Goal: Check status: Check status

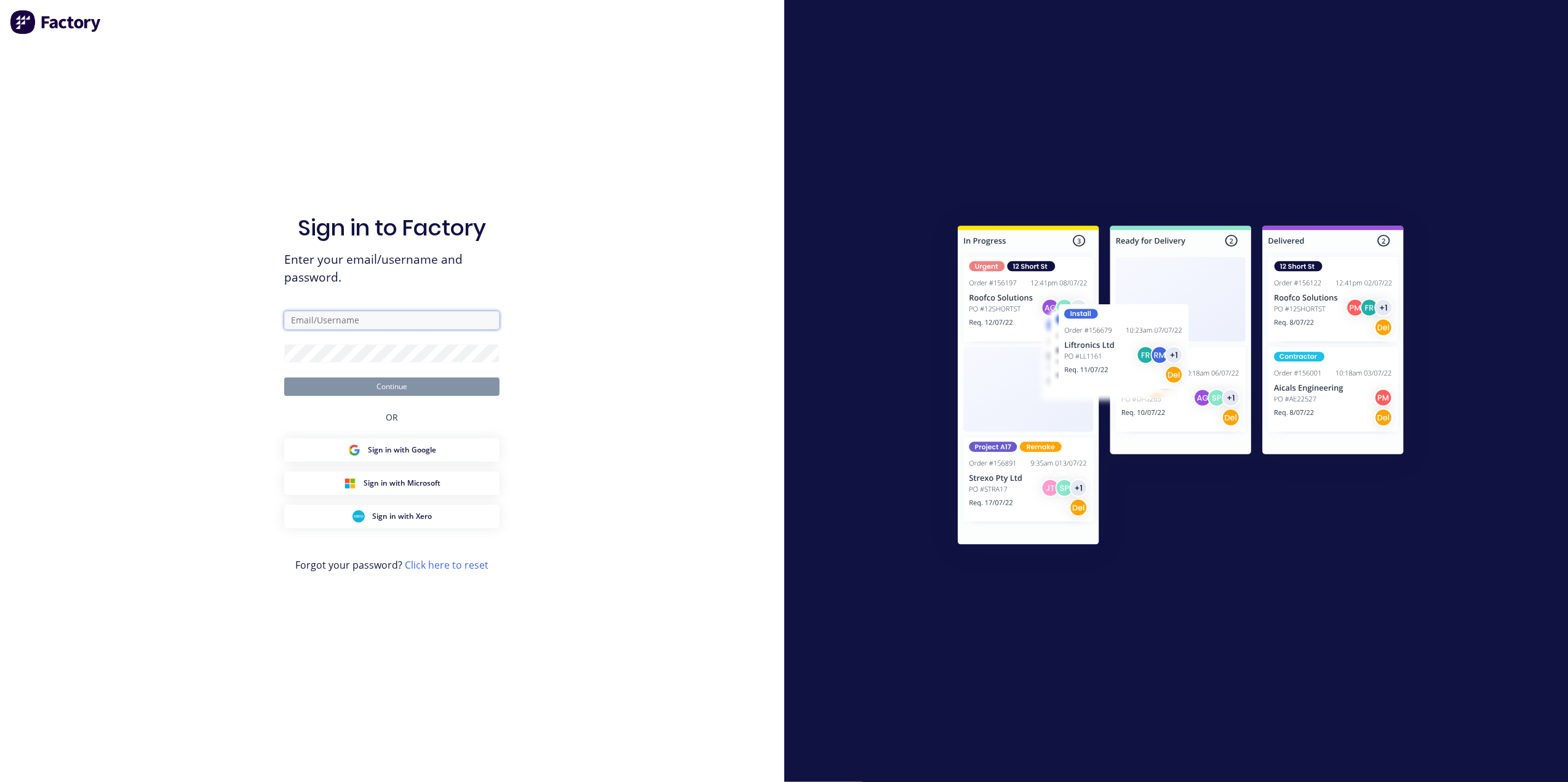
type input "[EMAIL_ADDRESS][DOMAIN_NAME]"
click at [398, 396] on div "OR" at bounding box center [392, 417] width 12 height 42
click at [389, 392] on button "Continue" at bounding box center [392, 387] width 216 height 18
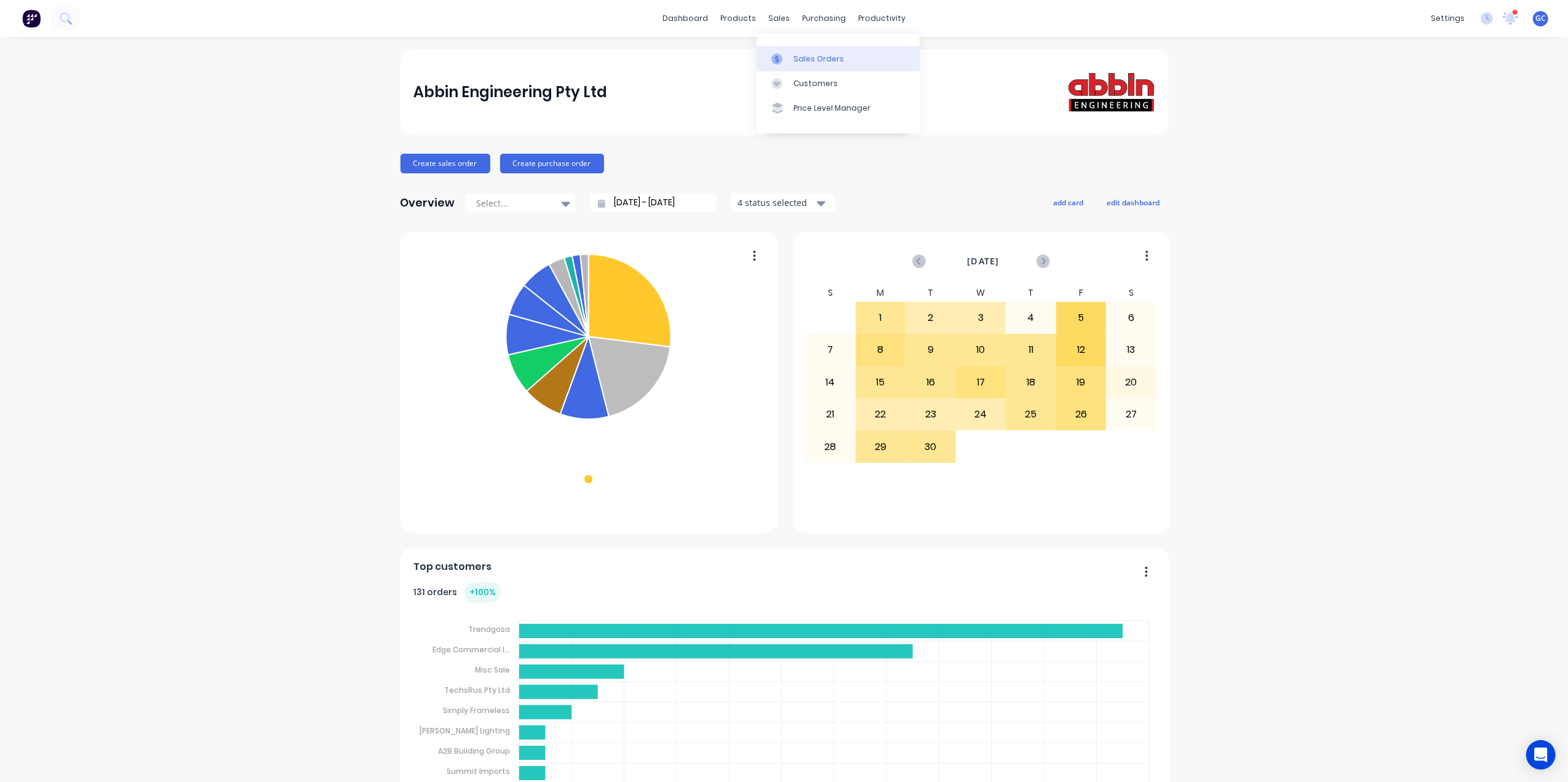
click at [798, 52] on link "Sales Orders" at bounding box center [838, 58] width 163 height 24
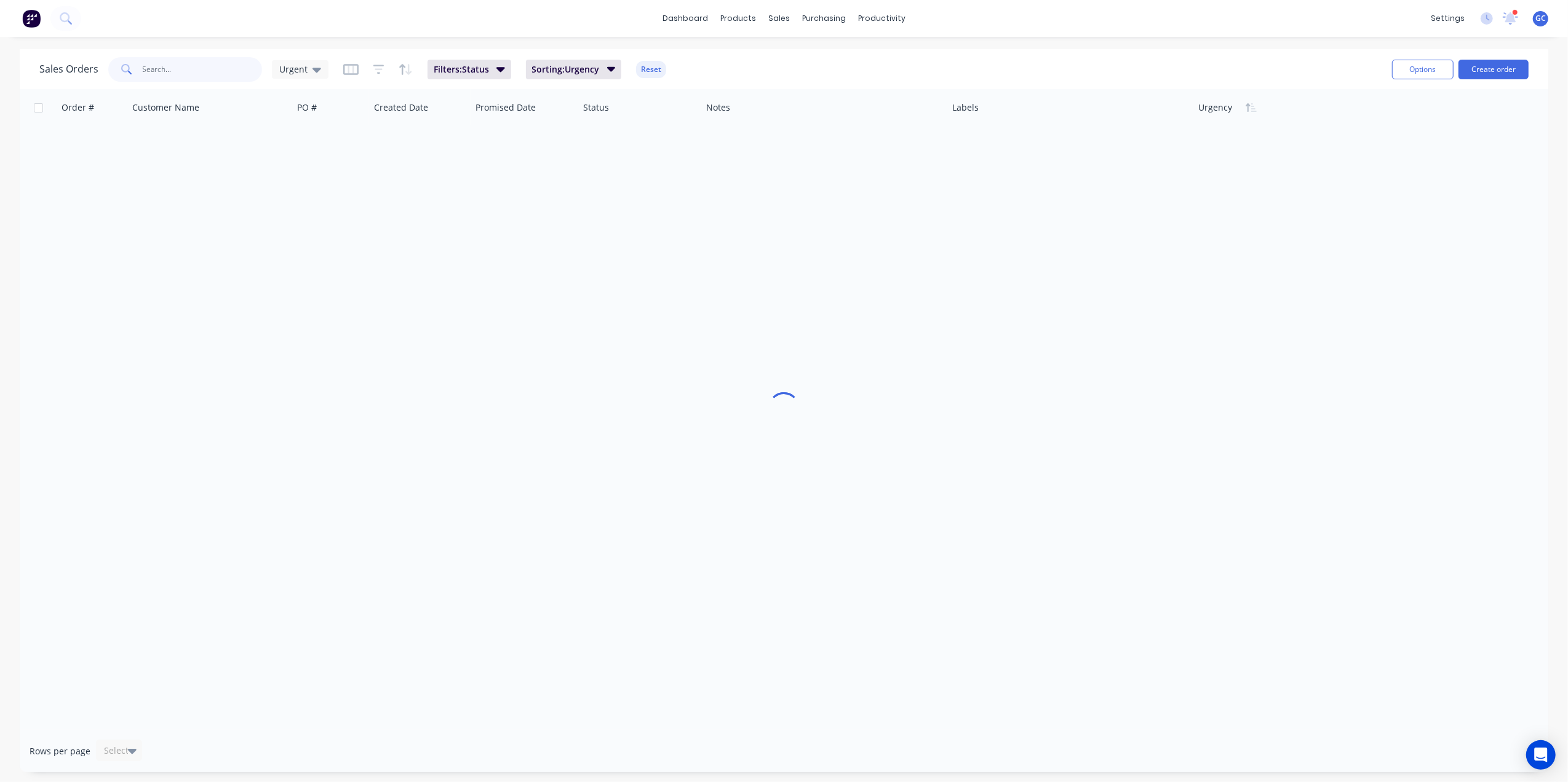
click at [229, 75] on input "text" at bounding box center [203, 69] width 120 height 24
click at [151, 70] on input "407-9" at bounding box center [203, 69] width 120 height 24
type input "4077-9"
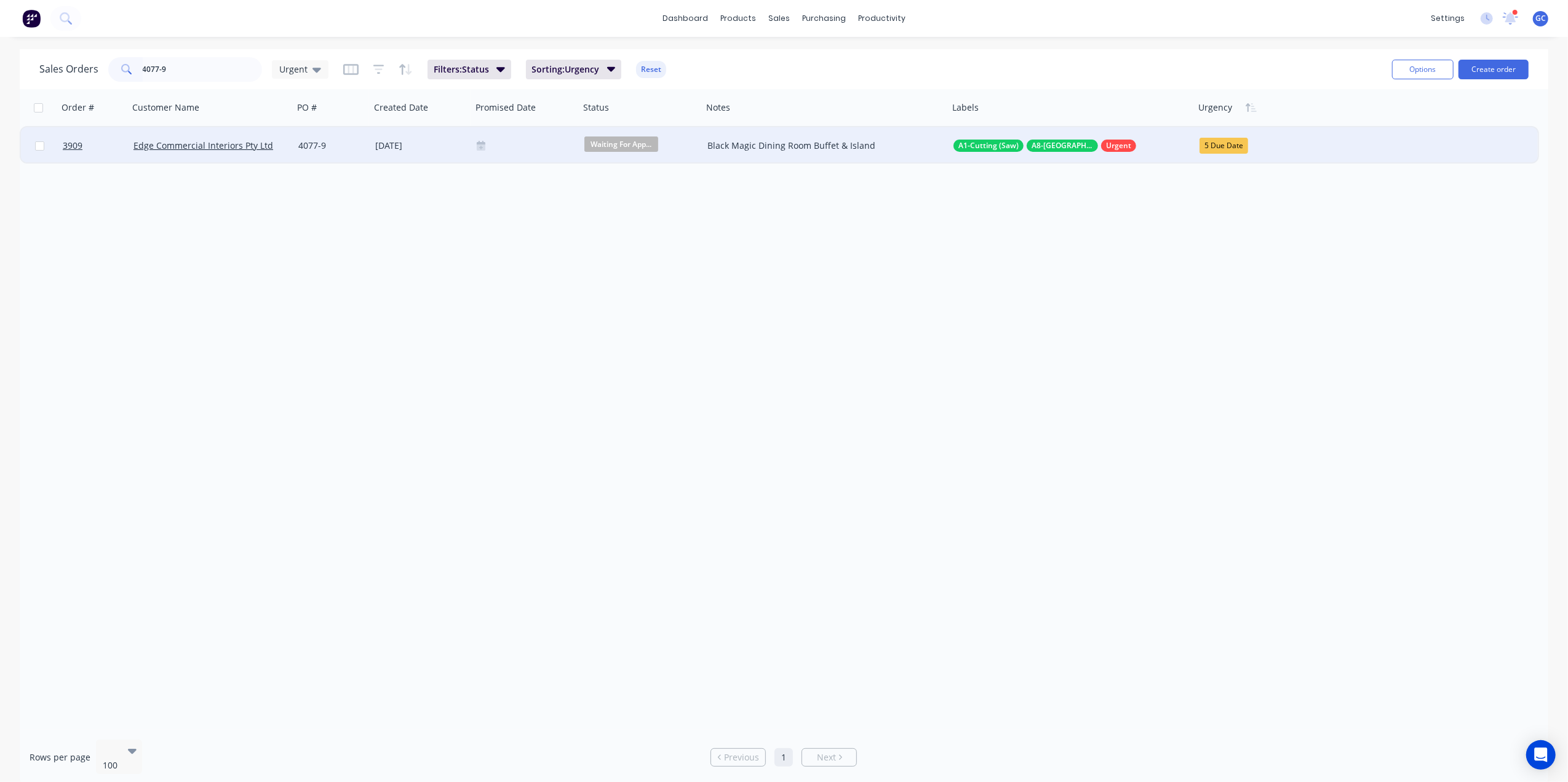
click at [436, 143] on div "[DATE]" at bounding box center [420, 146] width 92 height 12
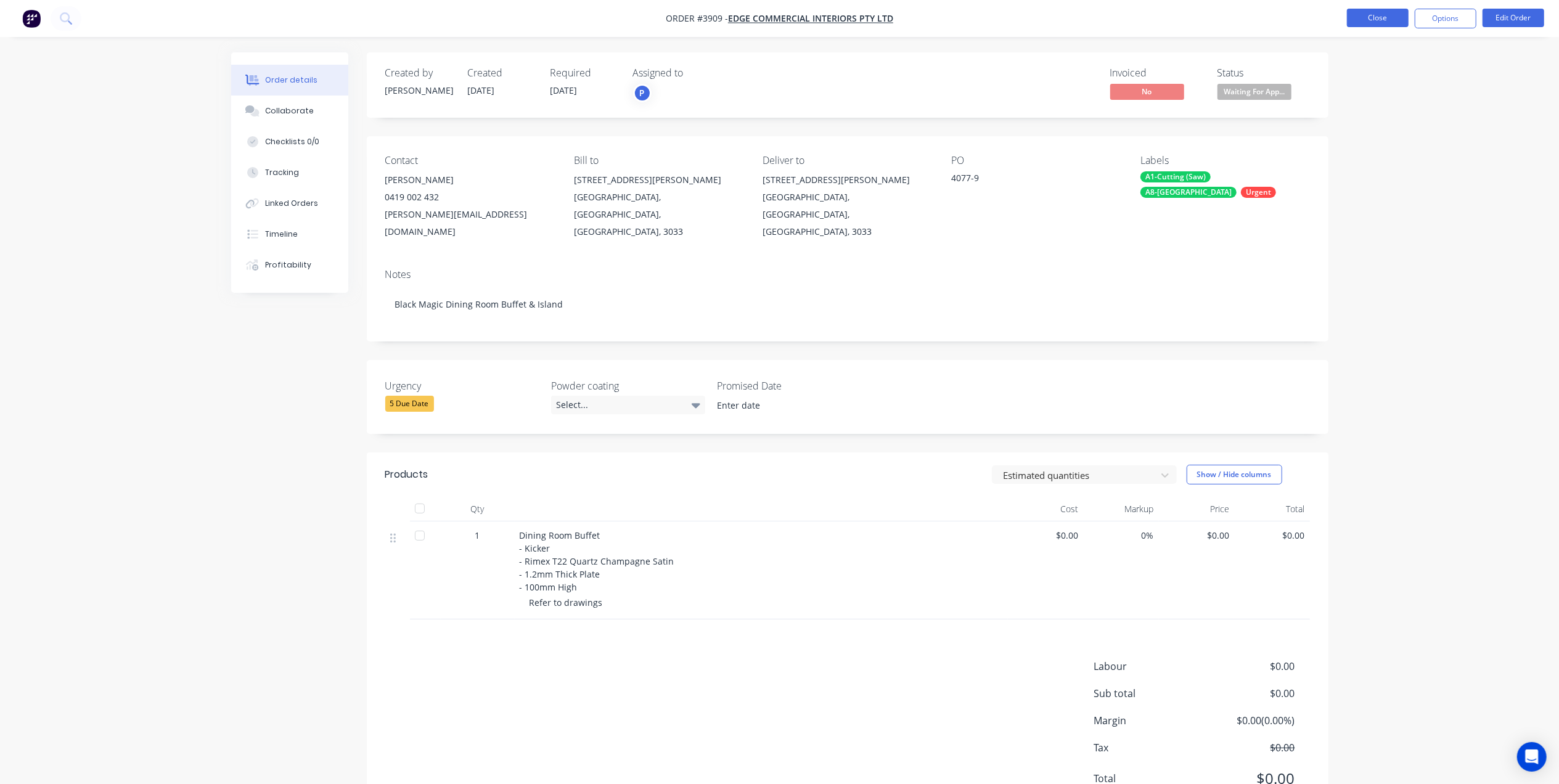
click at [1371, 12] on button "Close" at bounding box center [1377, 17] width 62 height 18
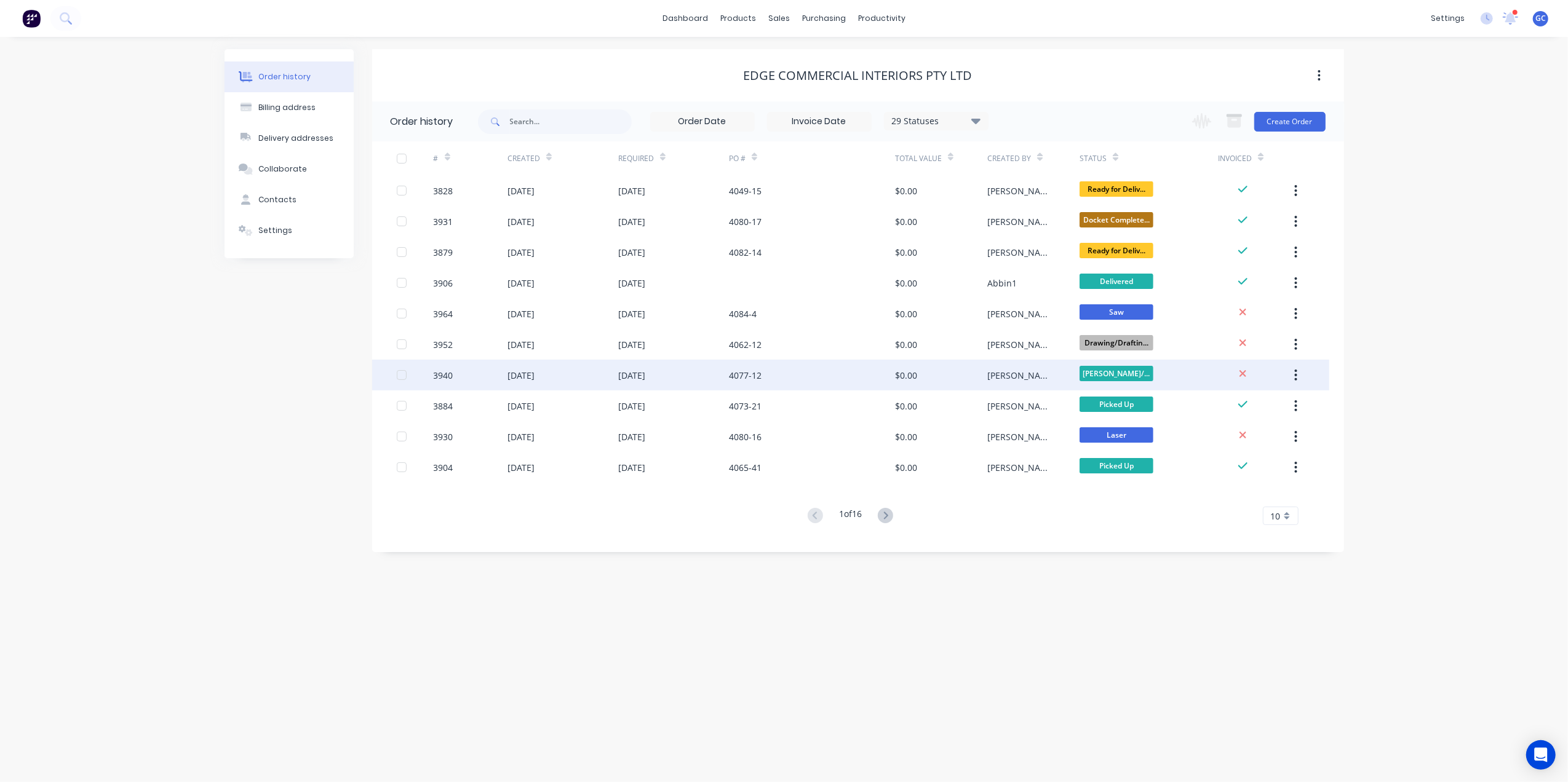
click at [798, 382] on div "4077-12" at bounding box center [811, 375] width 166 height 31
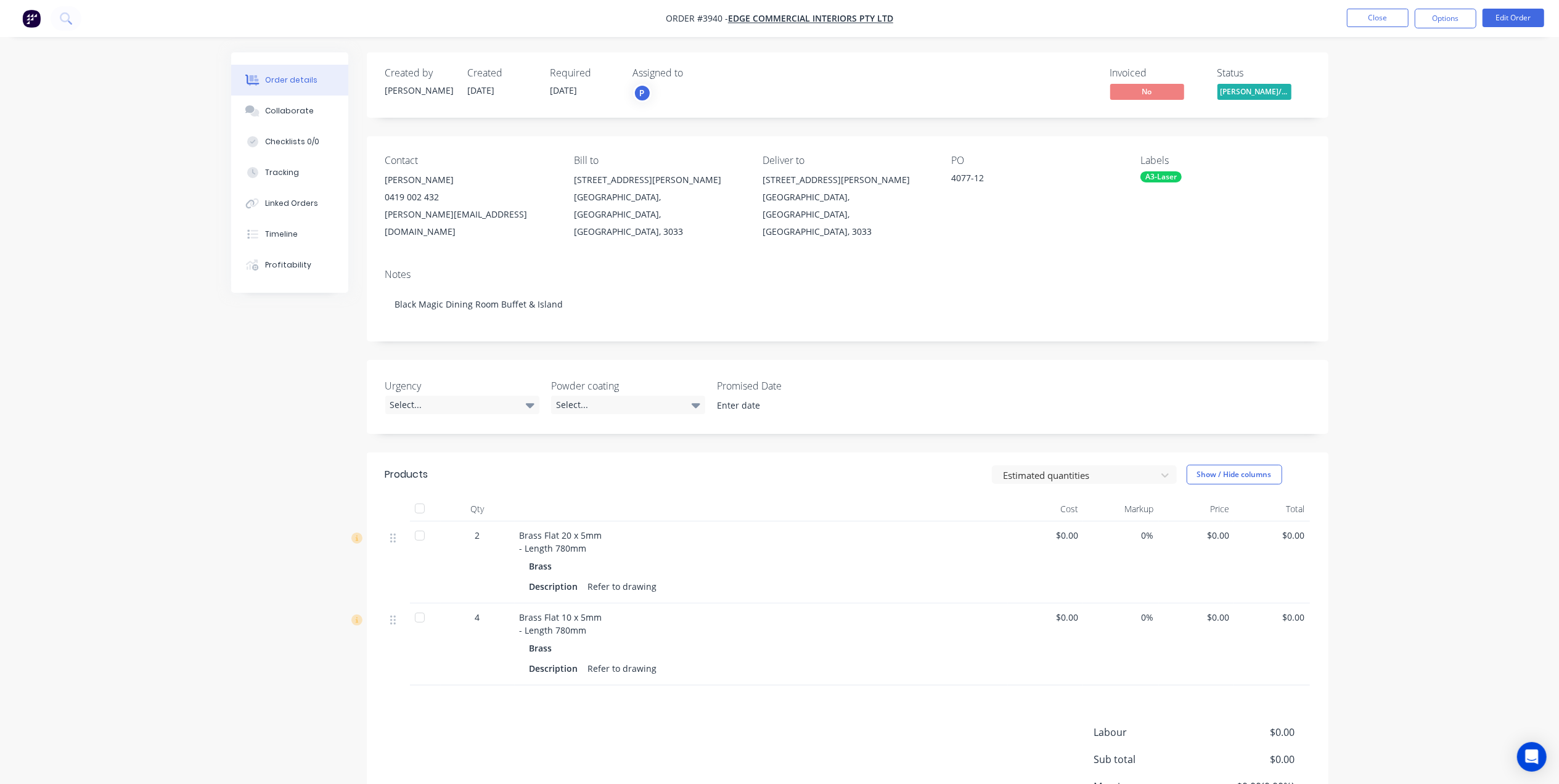
click at [1380, 4] on nav "Order #3940 - Edge Commercial Interiors Pty Ltd Close Options Edit Order" at bounding box center [780, 18] width 1559 height 37
click at [1379, 21] on button "Close" at bounding box center [1377, 17] width 62 height 18
